Goal: Task Accomplishment & Management: Manage account settings

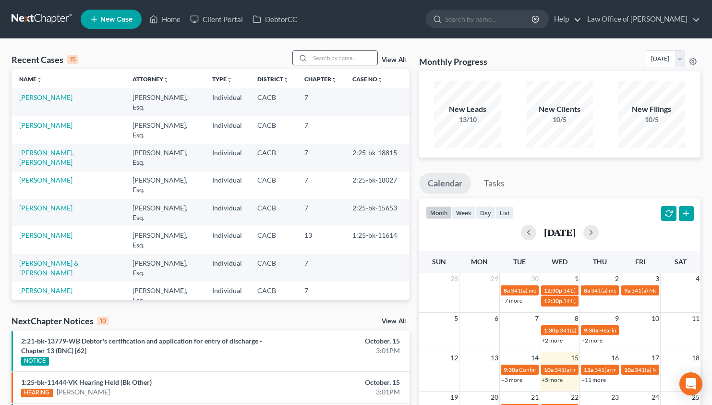
click at [353, 58] on input "search" at bounding box center [343, 58] width 67 height 14
type input "j"
click at [554, 380] on link "+5 more" at bounding box center [552, 379] width 21 height 7
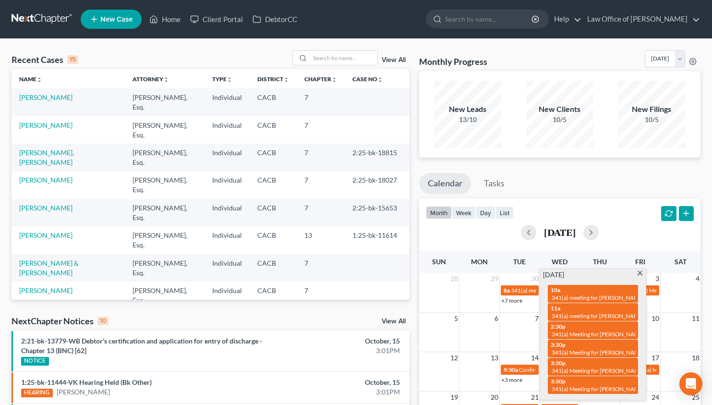
click at [639, 275] on span at bounding box center [639, 274] width 7 height 6
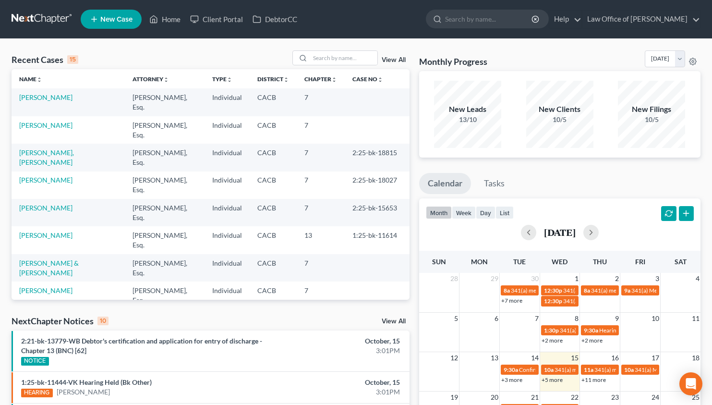
click at [601, 382] on link "+11 more" at bounding box center [594, 379] width 24 height 7
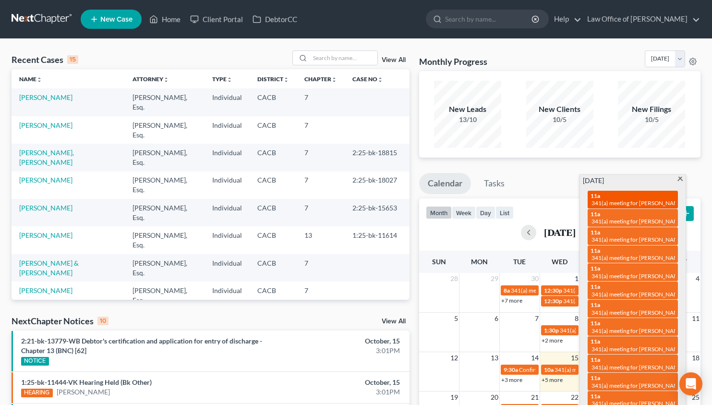
click at [645, 205] on span "341(a) meeting for [PERSON_NAME]" at bounding box center [638, 202] width 93 height 7
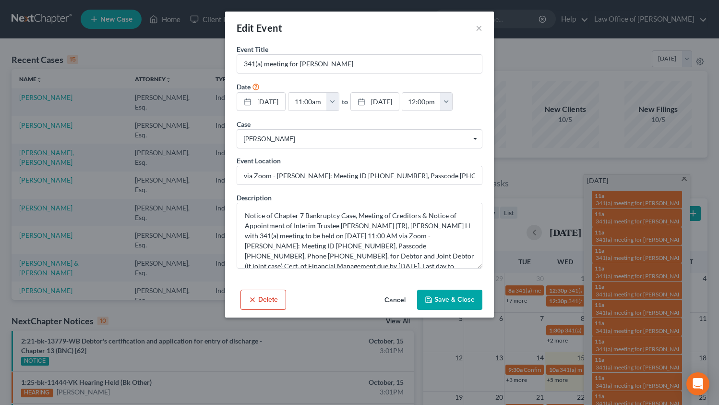
click at [397, 310] on button "Cancel" at bounding box center [395, 300] width 37 height 19
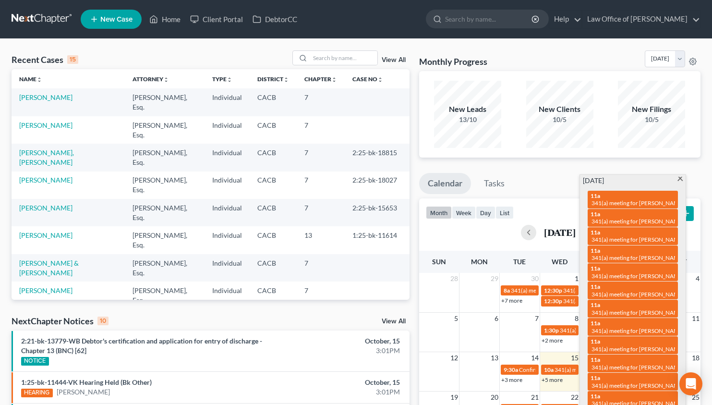
click at [680, 179] on span at bounding box center [680, 180] width 7 height 6
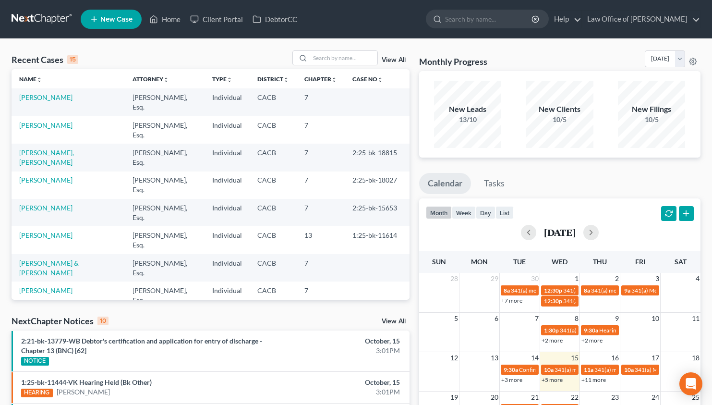
click at [560, 377] on link "+5 more" at bounding box center [552, 379] width 21 height 7
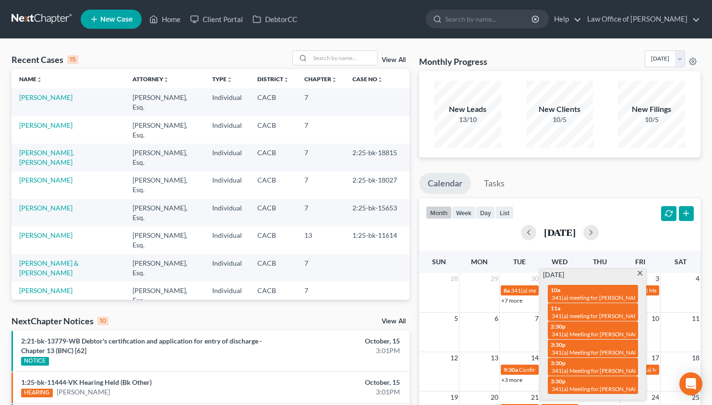
click at [483, 369] on td at bounding box center [480, 374] width 40 height 21
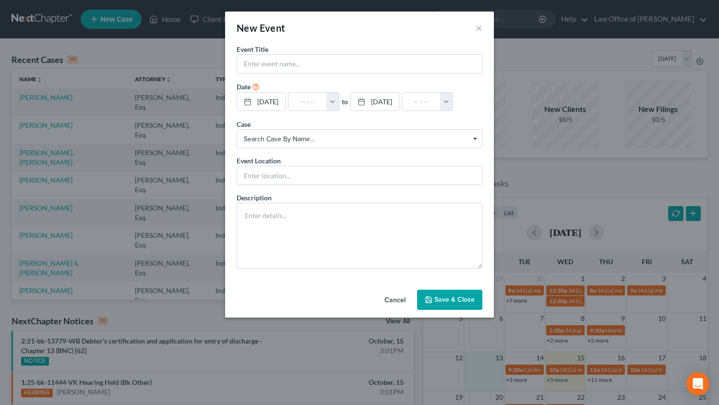
click at [598, 382] on div "New Event × Event Title * Date [DATE] close Date [DATE] Time 12:00 AM chevron_l…" at bounding box center [359, 202] width 719 height 405
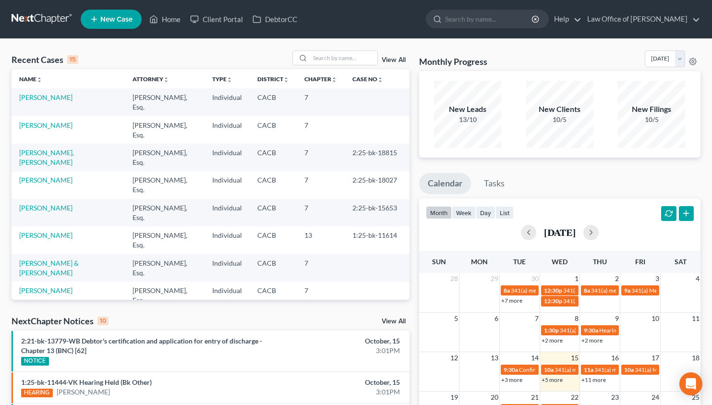
click at [600, 381] on link "+11 more" at bounding box center [594, 379] width 24 height 7
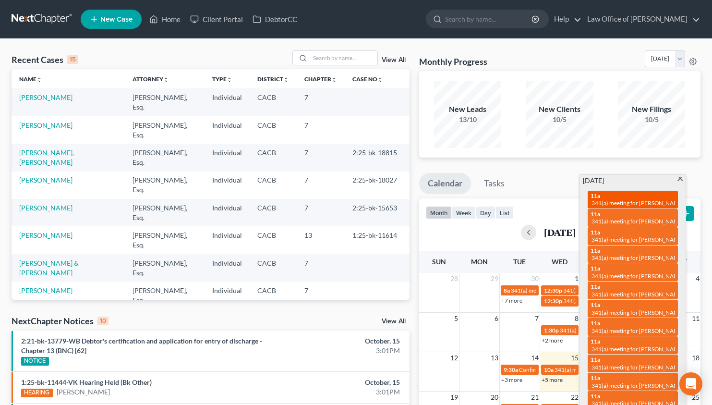
click at [626, 202] on span "341(a) meeting for [PERSON_NAME]" at bounding box center [638, 202] width 93 height 7
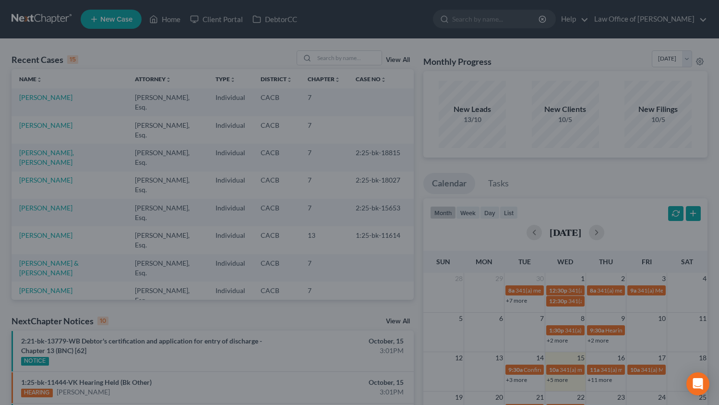
click at [637, 234] on div "Edit Event × Event Title * 341(a) meeting for [PERSON_NAME] Date [DATE] close D…" at bounding box center [359, 202] width 719 height 405
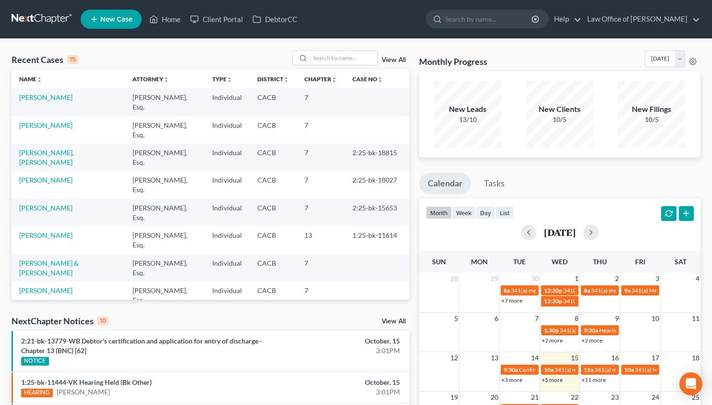
click at [594, 380] on link "+11 more" at bounding box center [594, 379] width 24 height 7
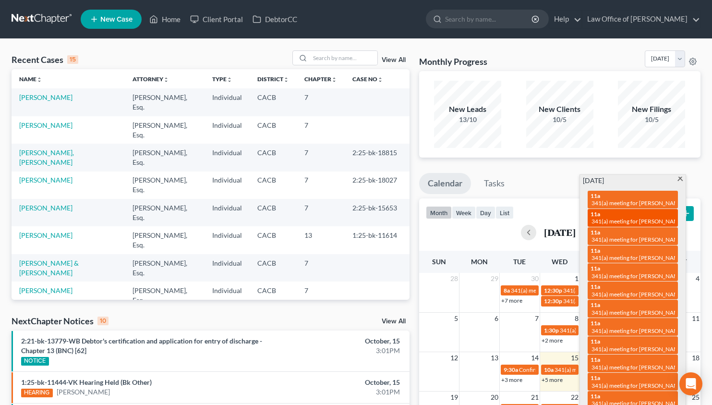
click at [617, 218] on span "341(a) meeting for [PERSON_NAME]" at bounding box center [638, 221] width 93 height 7
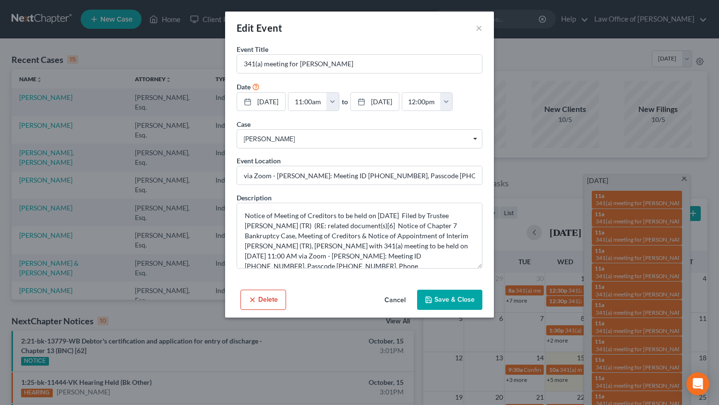
click at [391, 310] on button "Cancel" at bounding box center [395, 300] width 37 height 19
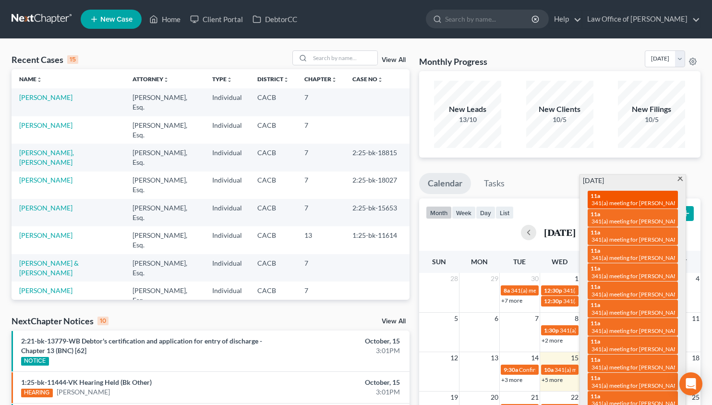
click at [611, 192] on div "11a 341(a) meeting for [PERSON_NAME]" at bounding box center [633, 199] width 85 height 15
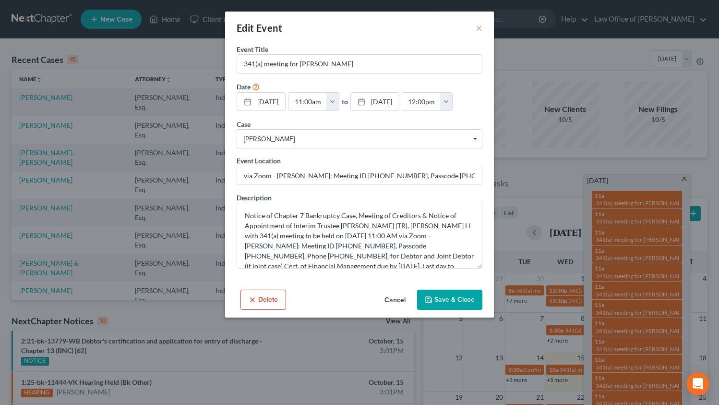
click at [394, 310] on button "Cancel" at bounding box center [395, 300] width 37 height 19
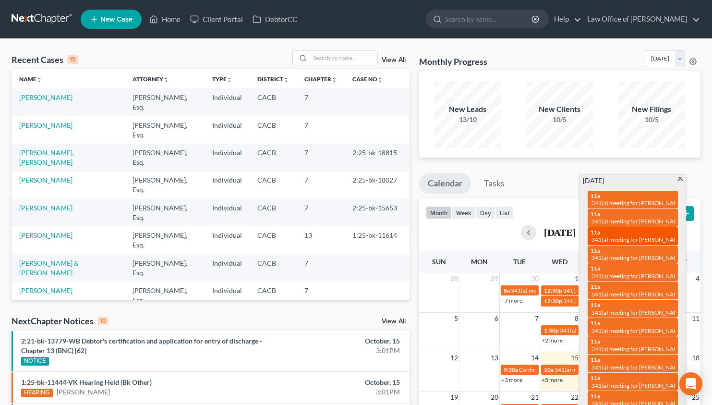
click at [619, 237] on span "341(a) meeting for [PERSON_NAME]" at bounding box center [638, 239] width 93 height 7
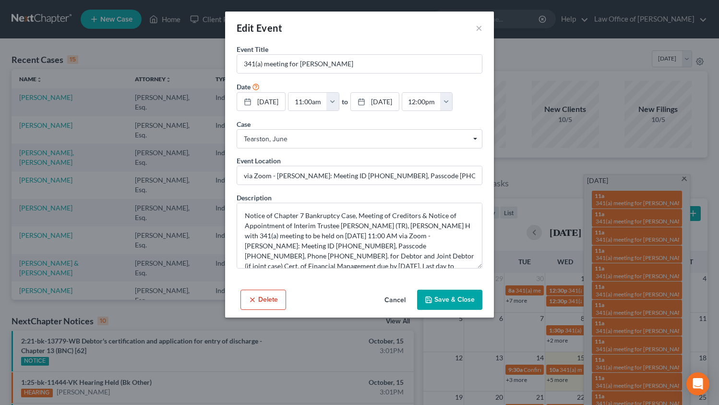
click at [395, 310] on button "Cancel" at bounding box center [395, 300] width 37 height 19
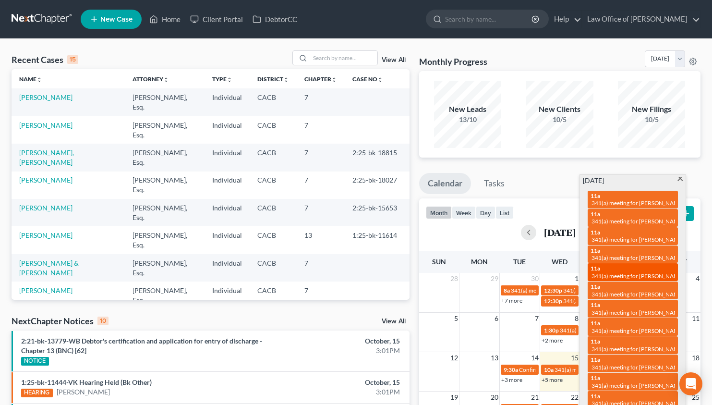
click at [627, 272] on span "341(a) meeting for [PERSON_NAME]" at bounding box center [638, 275] width 93 height 7
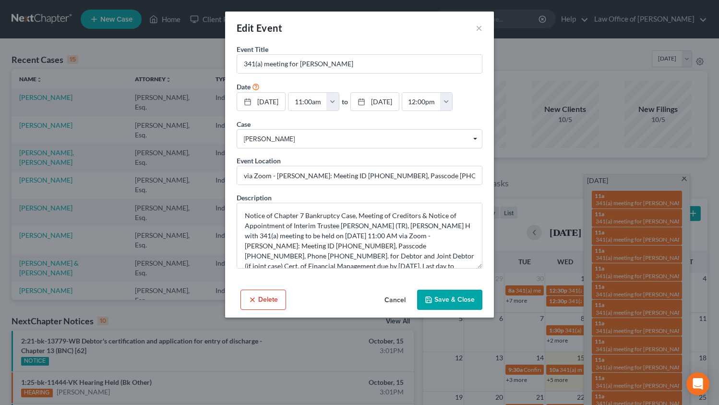
click at [389, 310] on button "Cancel" at bounding box center [395, 300] width 37 height 19
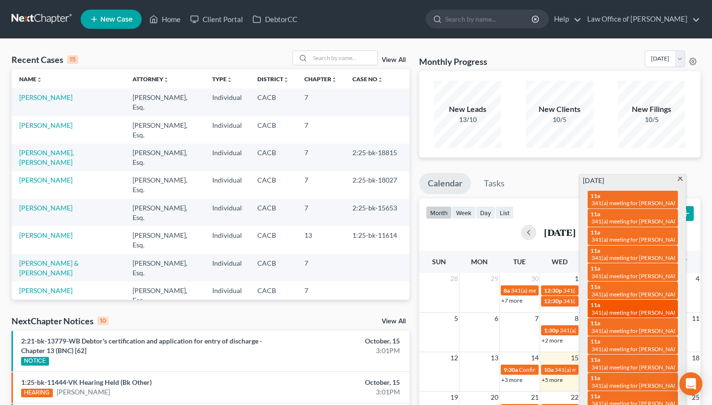
click at [632, 309] on span "341(a) meeting for [PERSON_NAME]" at bounding box center [638, 312] width 93 height 7
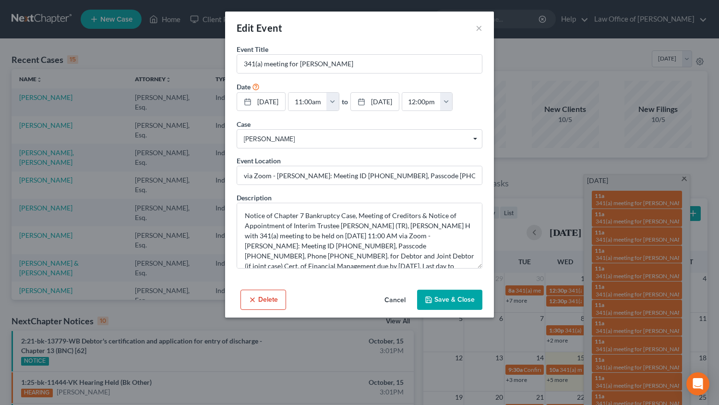
click at [402, 310] on button "Cancel" at bounding box center [395, 300] width 37 height 19
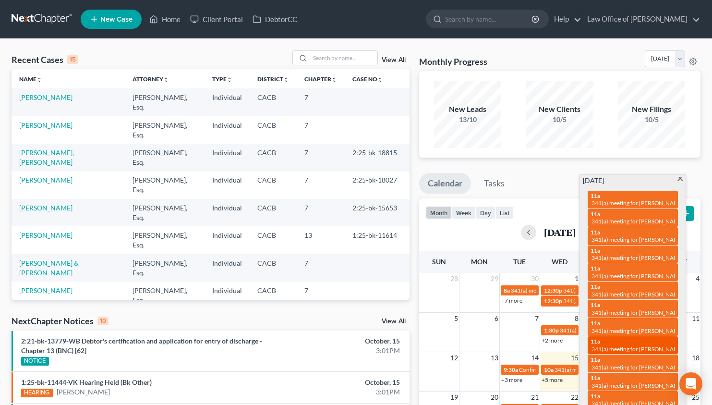
click at [628, 338] on div "11a 341(a) meeting for [PERSON_NAME]" at bounding box center [633, 345] width 85 height 15
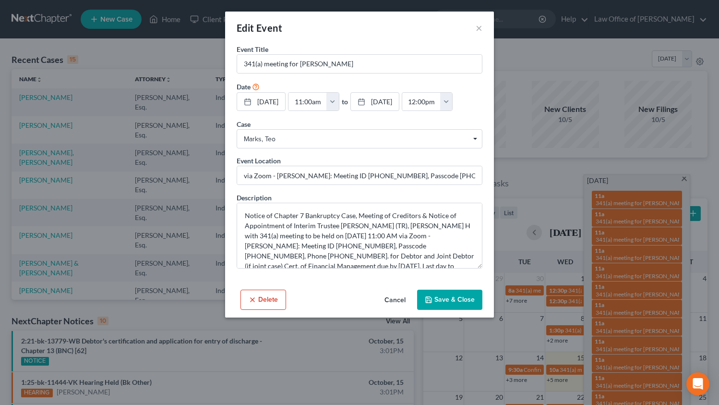
click at [399, 310] on button "Cancel" at bounding box center [395, 300] width 37 height 19
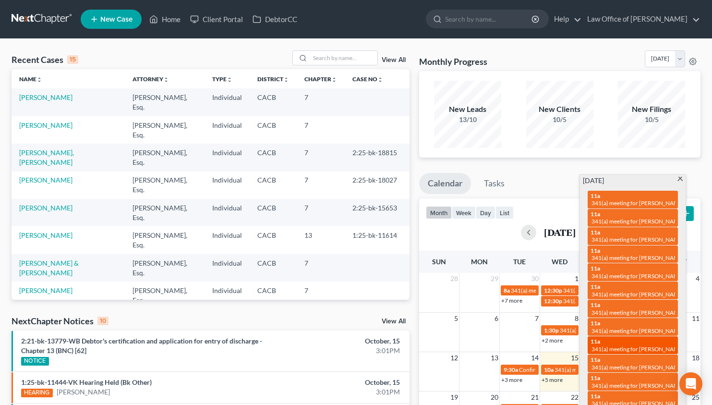
click at [639, 338] on div "11a 341(a) meeting for [PERSON_NAME]" at bounding box center [633, 345] width 85 height 15
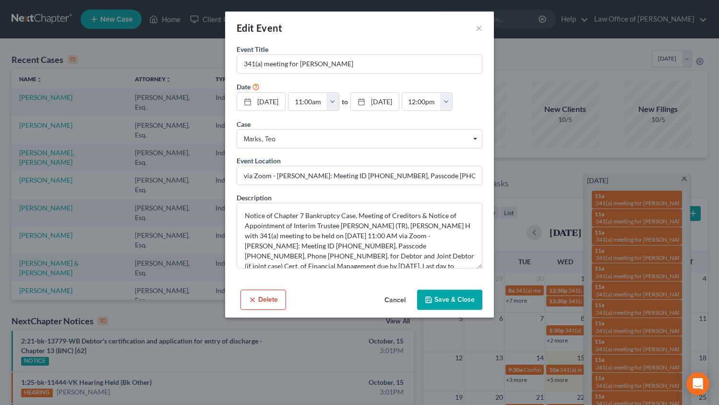
click at [396, 310] on button "Cancel" at bounding box center [395, 300] width 37 height 19
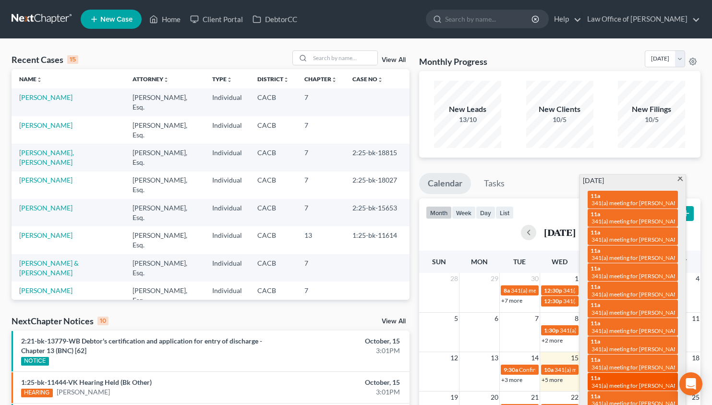
click at [641, 374] on div "11a 341(a) meeting for [PERSON_NAME]" at bounding box center [633, 381] width 85 height 15
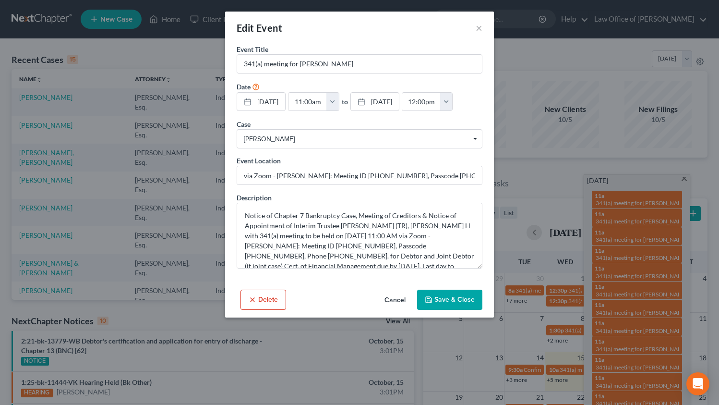
click at [393, 310] on button "Cancel" at bounding box center [395, 300] width 37 height 19
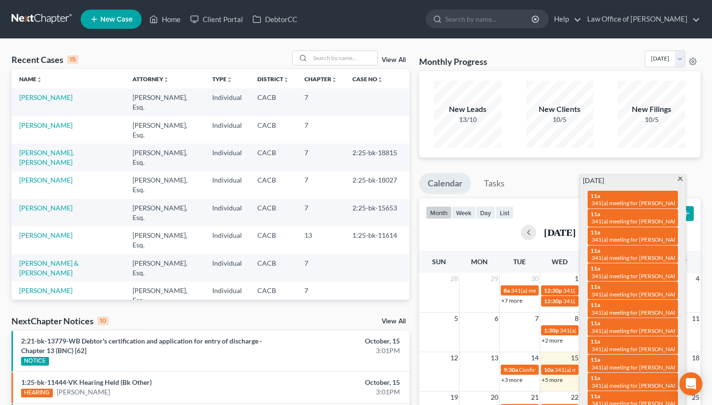
click at [683, 178] on span at bounding box center [680, 180] width 7 height 6
